Goal: Information Seeking & Learning: Learn about a topic

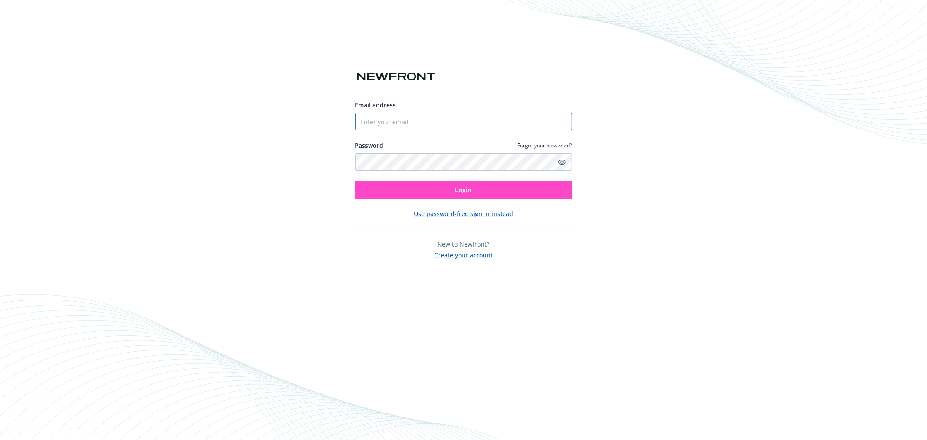
type input "[EMAIL_ADDRESS][DOMAIN_NAME]"
click at [493, 195] on button "Login" at bounding box center [463, 189] width 217 height 17
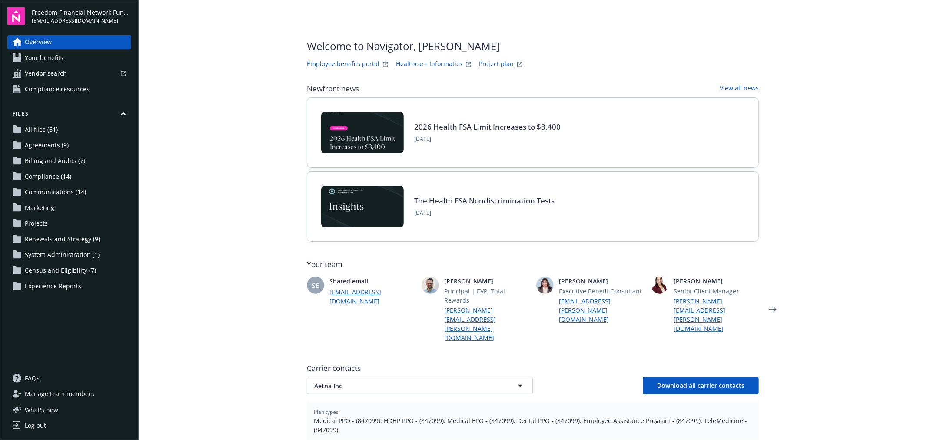
click at [342, 63] on link "Employee benefits portal" at bounding box center [343, 64] width 73 height 10
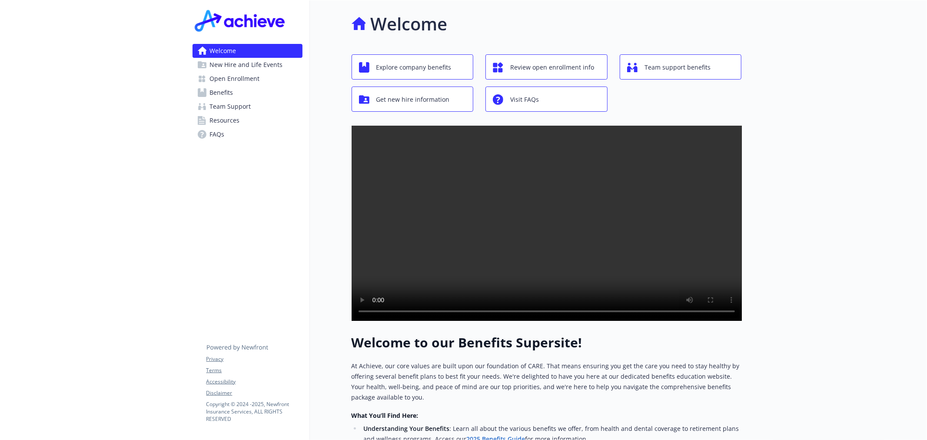
click at [231, 79] on span "Open Enrollment" at bounding box center [235, 79] width 50 height 14
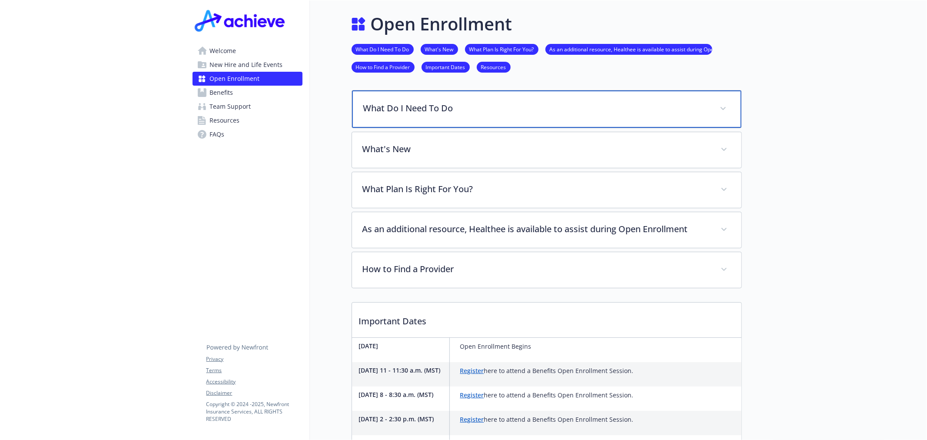
click at [501, 100] on div "What Do I Need To Do" at bounding box center [547, 108] width 390 height 37
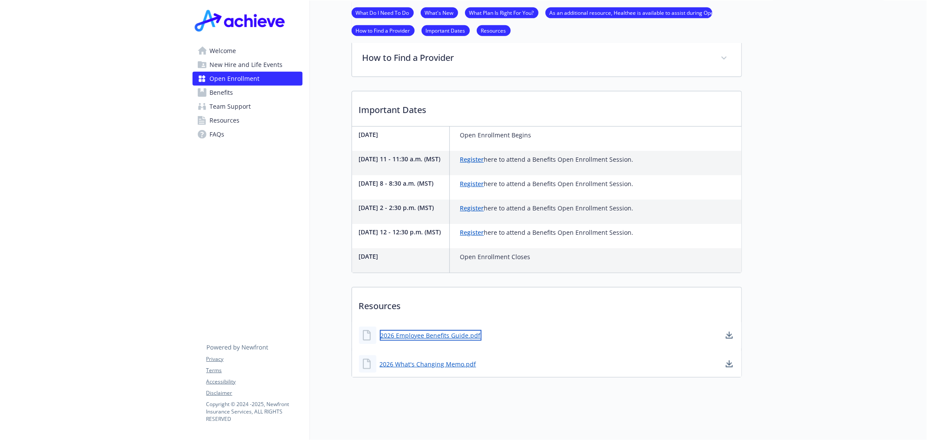
scroll to position [584, 0]
click at [435, 330] on link "2026 Employee Benefits Guide.pdf" at bounding box center [431, 335] width 102 height 11
click at [427, 330] on link "2026 Employee Benefits Guide.pdf" at bounding box center [431, 335] width 102 height 11
click at [227, 48] on span "Welcome" at bounding box center [223, 51] width 27 height 14
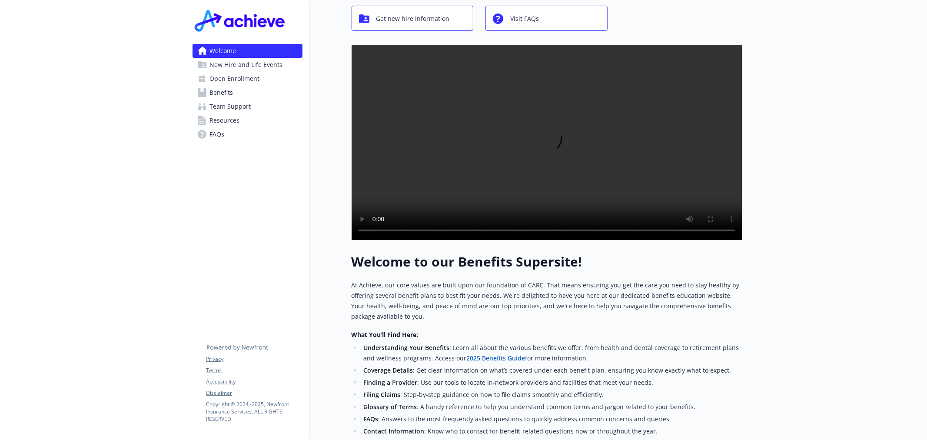
scroll to position [235, 0]
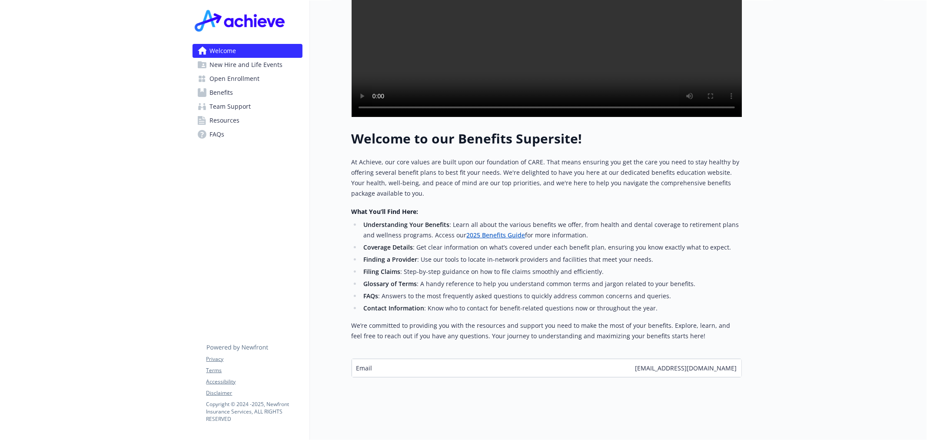
click at [488, 231] on link "2025 Benefits Guide" at bounding box center [496, 235] width 59 height 8
